Goal: Task Accomplishment & Management: Manage account settings

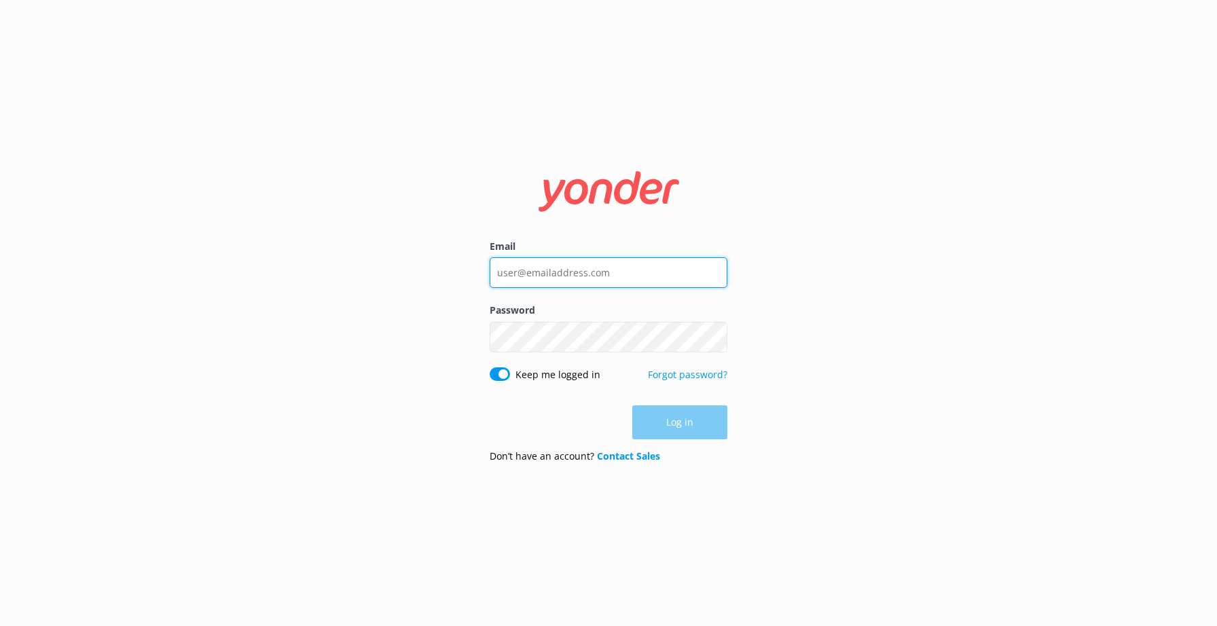
click at [545, 268] on input "Email" at bounding box center [609, 272] width 238 height 31
paste input "[PERSON_NAME]"
click at [630, 263] on input "sonam" at bounding box center [609, 272] width 238 height 31
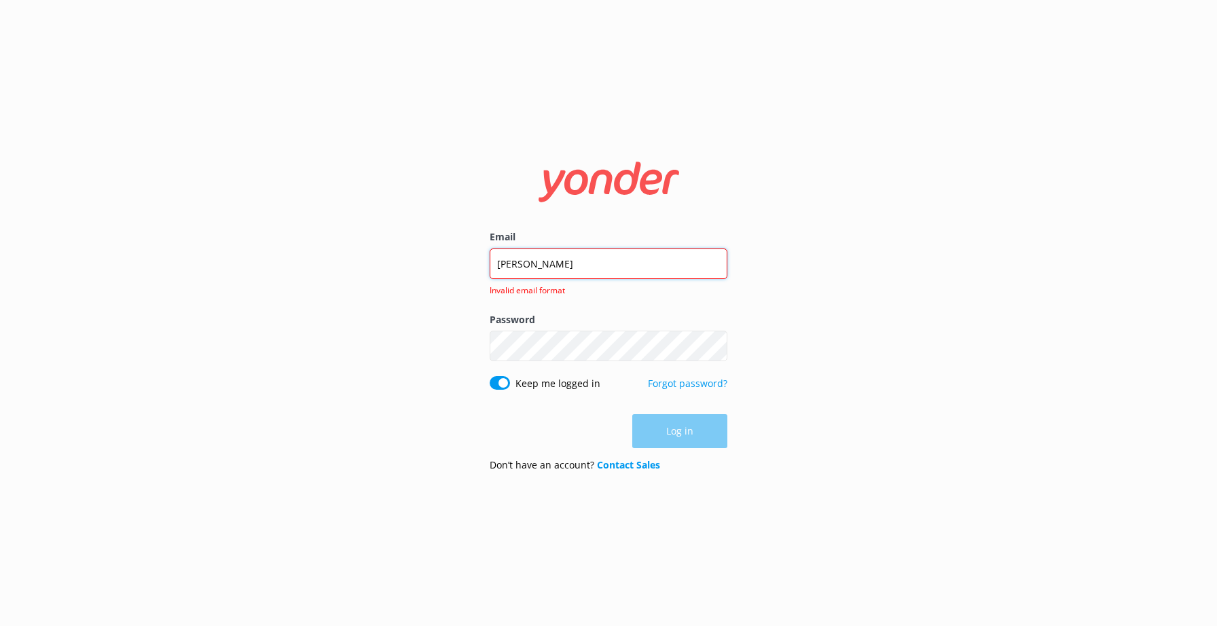
click at [532, 277] on input "sonam" at bounding box center [609, 264] width 238 height 31
paste input "lachie"
type input "lachie"
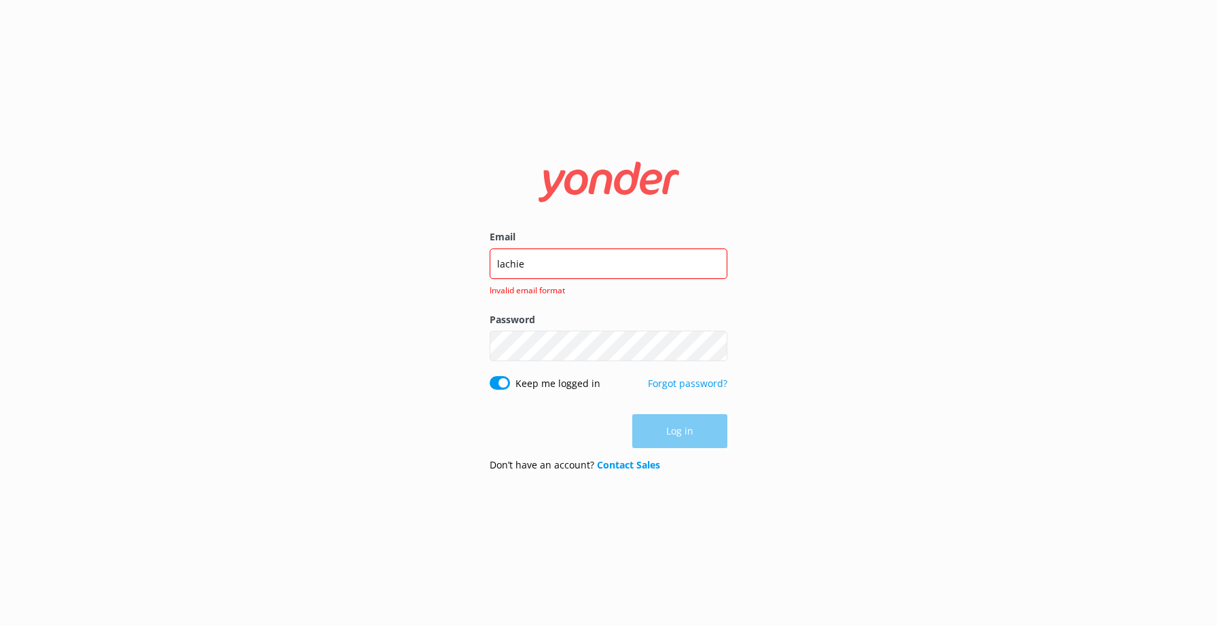
click at [654, 437] on div "Log in" at bounding box center [609, 431] width 238 height 34
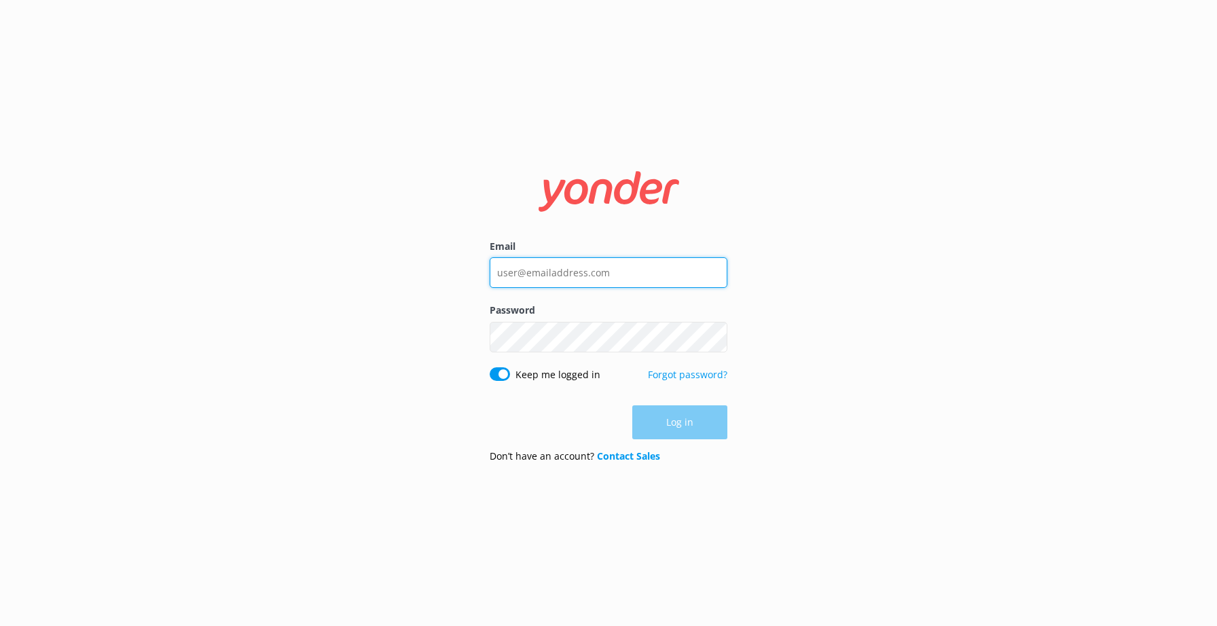
click at [510, 282] on input "Email" at bounding box center [609, 272] width 238 height 31
paste input "82dusky"
type input "82dusky"
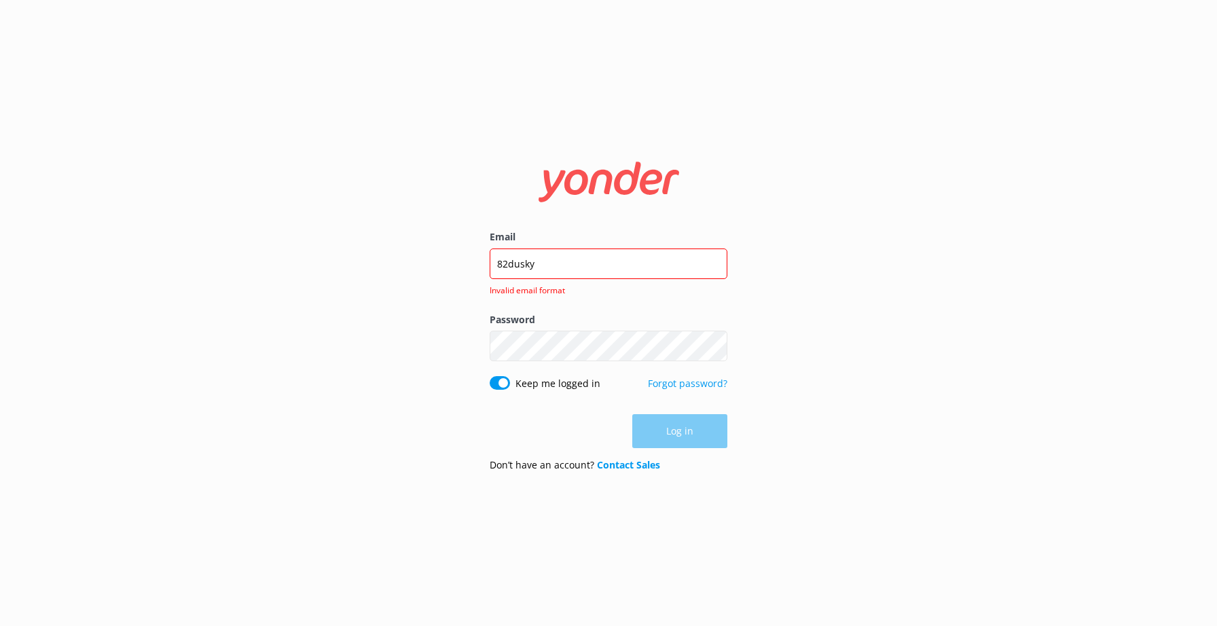
click at [676, 450] on form "Email 82dusky Invalid email format Password Show password Keep me logged in For…" at bounding box center [609, 313] width 238 height 340
